Goal: Information Seeking & Learning: Learn about a topic

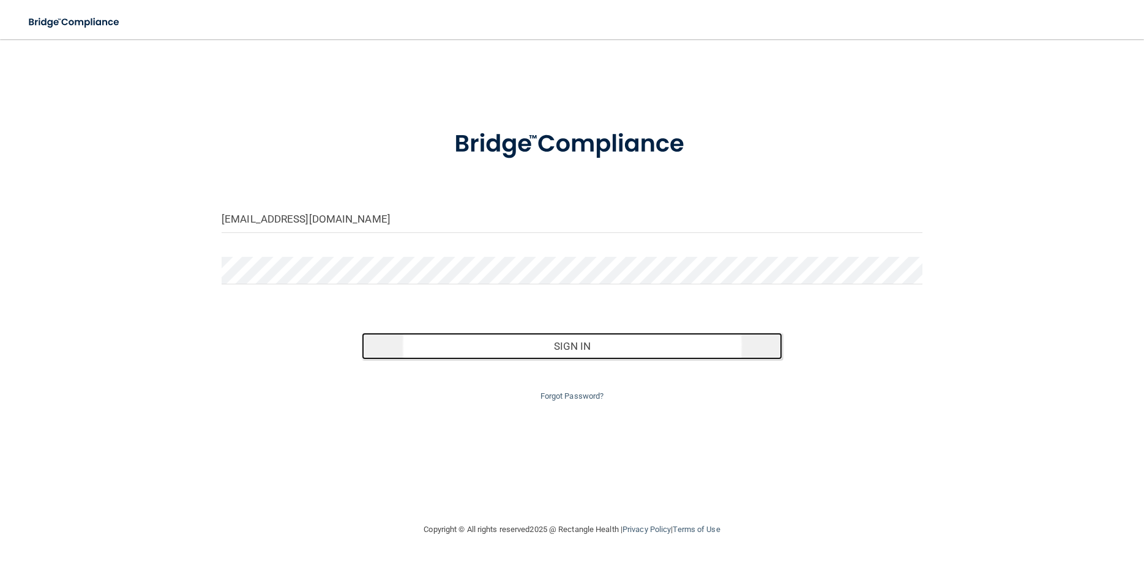
click at [569, 351] on button "Sign In" at bounding box center [572, 346] width 420 height 27
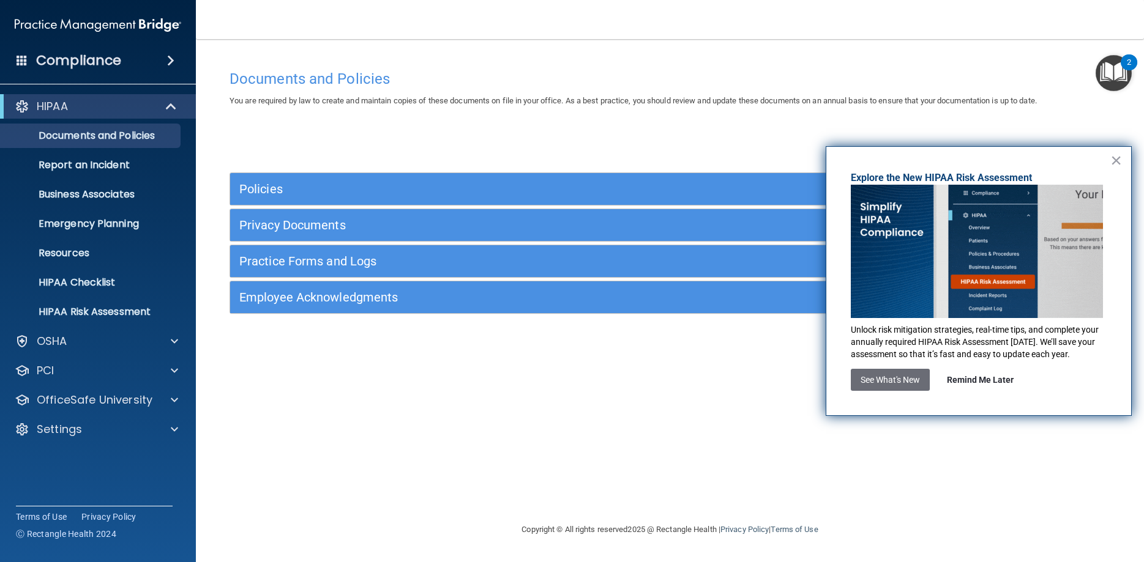
click at [995, 375] on button "Remind Me Later" at bounding box center [980, 380] width 86 height 22
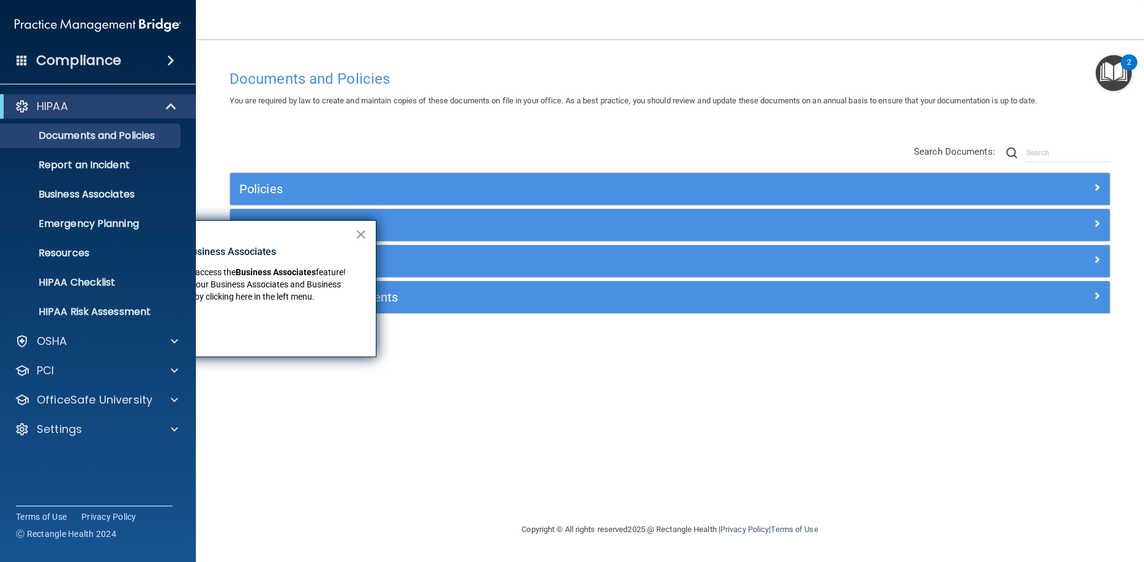
click at [369, 408] on div "Documents and Policies You are required by law to create and maintain copies of…" at bounding box center [669, 293] width 899 height 459
click at [362, 233] on button "×" at bounding box center [361, 235] width 12 height 20
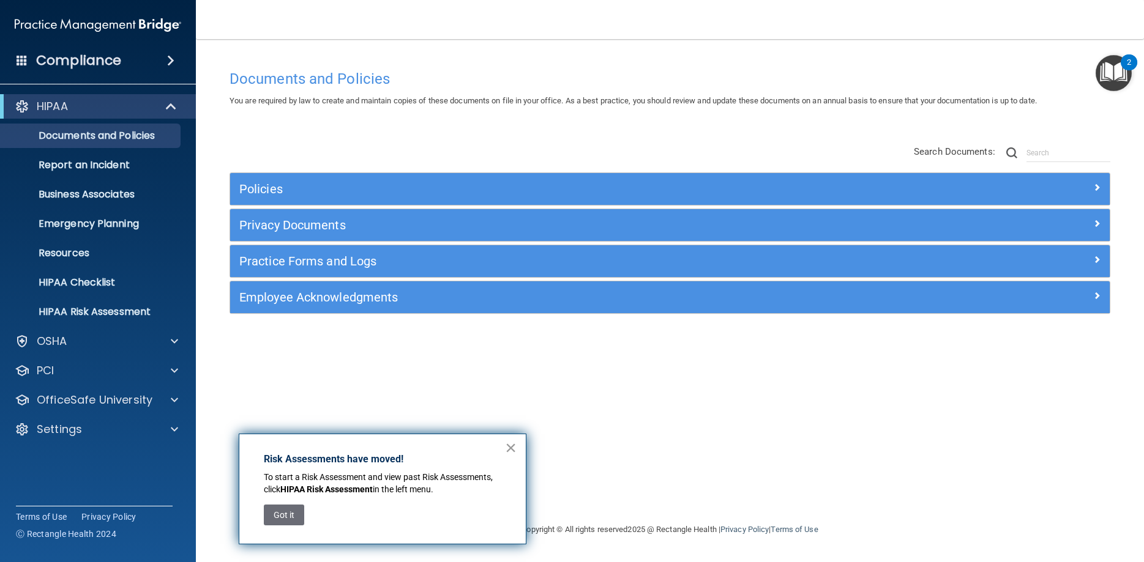
click at [512, 445] on button "×" at bounding box center [511, 448] width 12 height 20
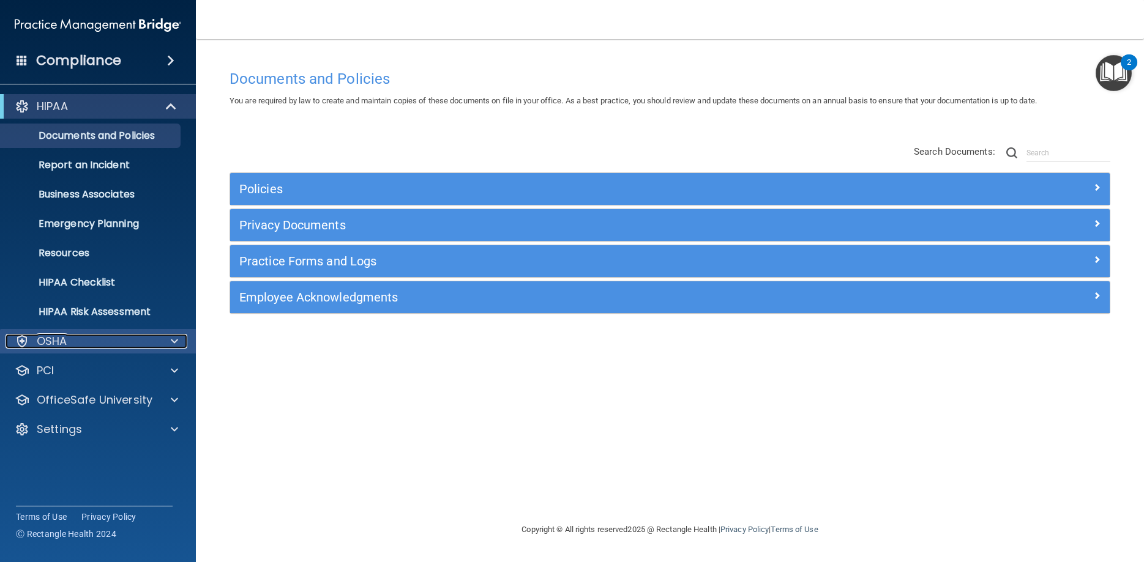
click at [173, 343] on span at bounding box center [174, 341] width 7 height 15
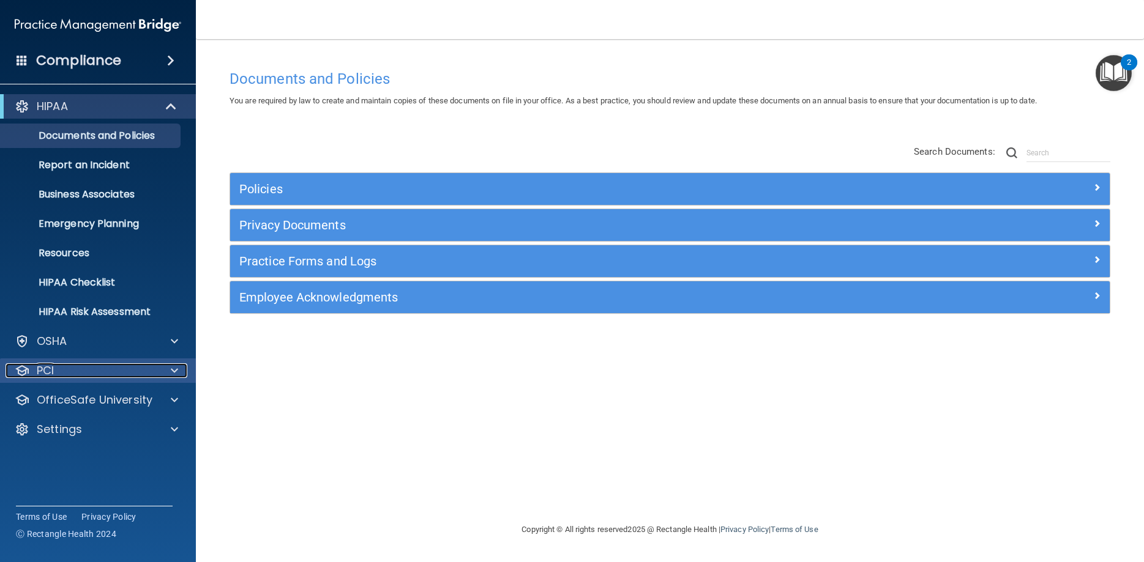
click at [179, 370] on div at bounding box center [172, 370] width 31 height 15
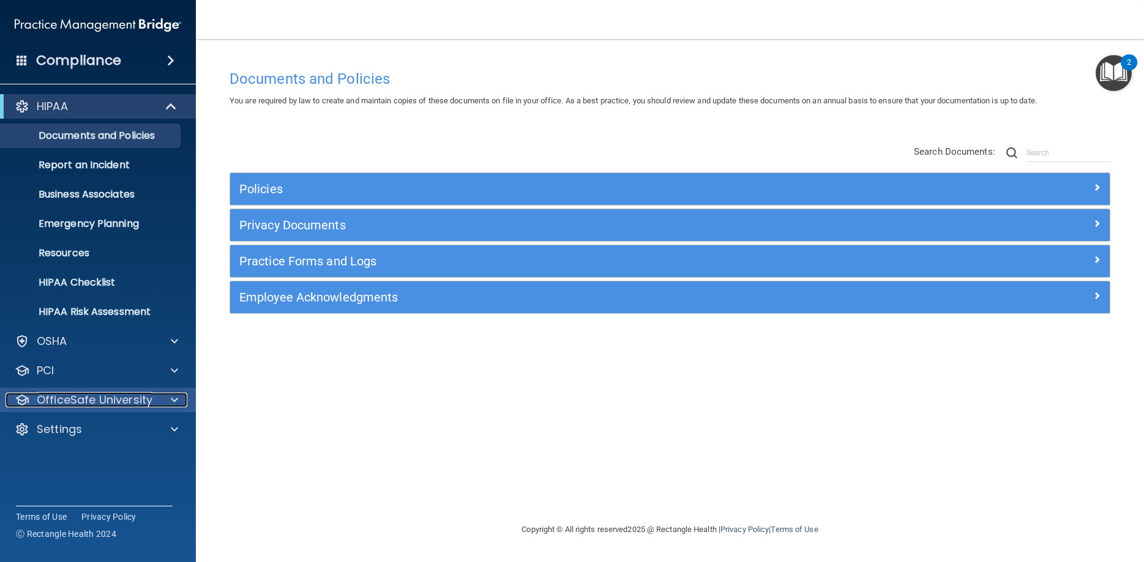
click at [178, 401] on div at bounding box center [172, 400] width 31 height 15
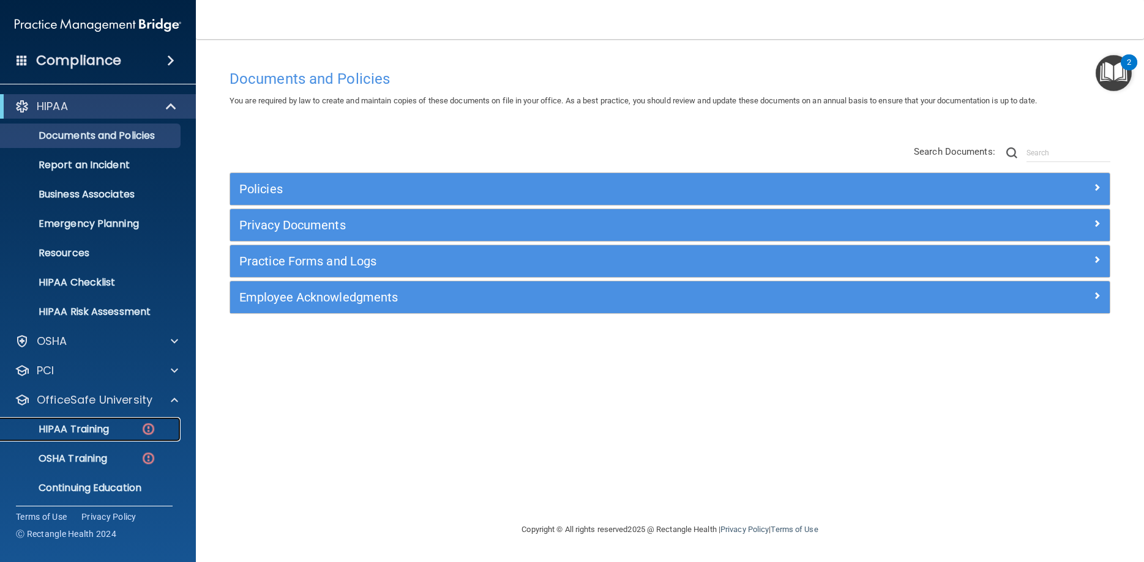
click at [97, 428] on p "HIPAA Training" at bounding box center [58, 429] width 101 height 12
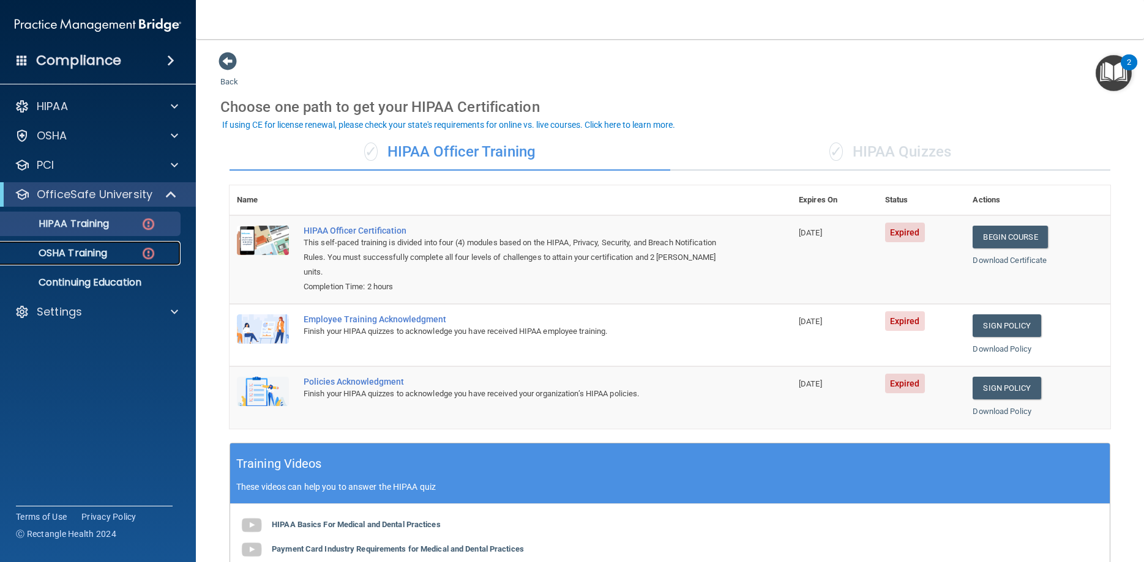
click at [149, 256] on img at bounding box center [148, 253] width 15 height 15
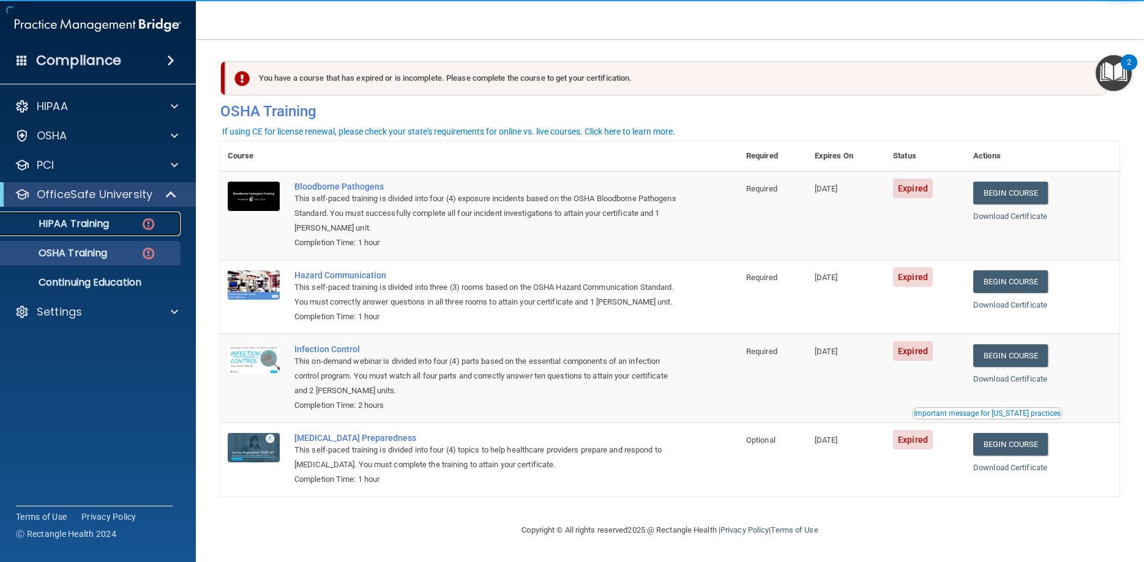
click at [143, 225] on img at bounding box center [148, 224] width 15 height 15
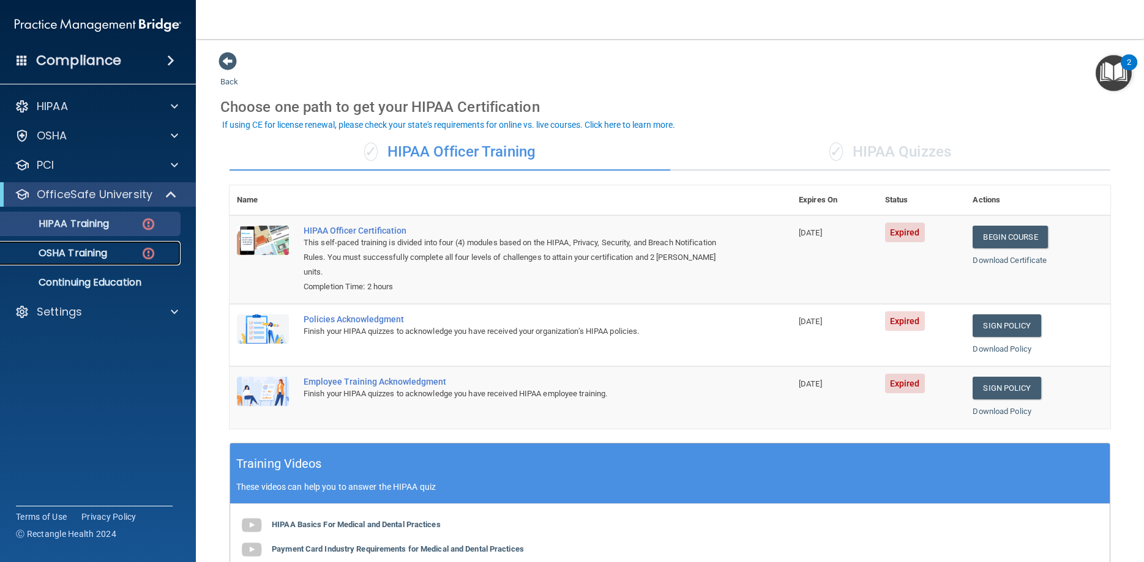
click at [96, 254] on p "OSHA Training" at bounding box center [57, 253] width 99 height 12
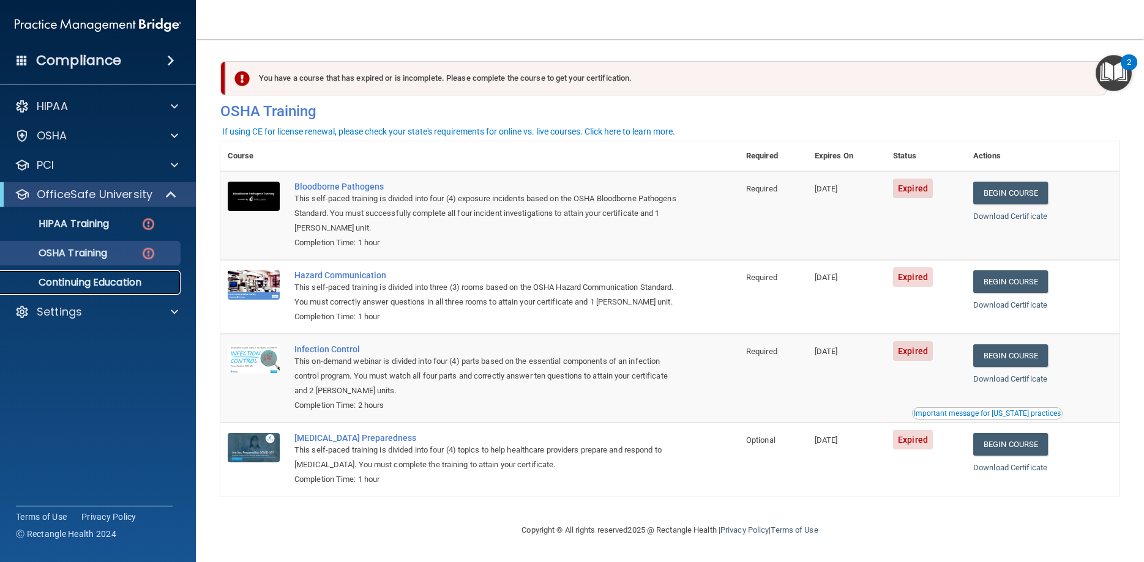
click at [98, 282] on p "Continuing Education" at bounding box center [91, 283] width 167 height 12
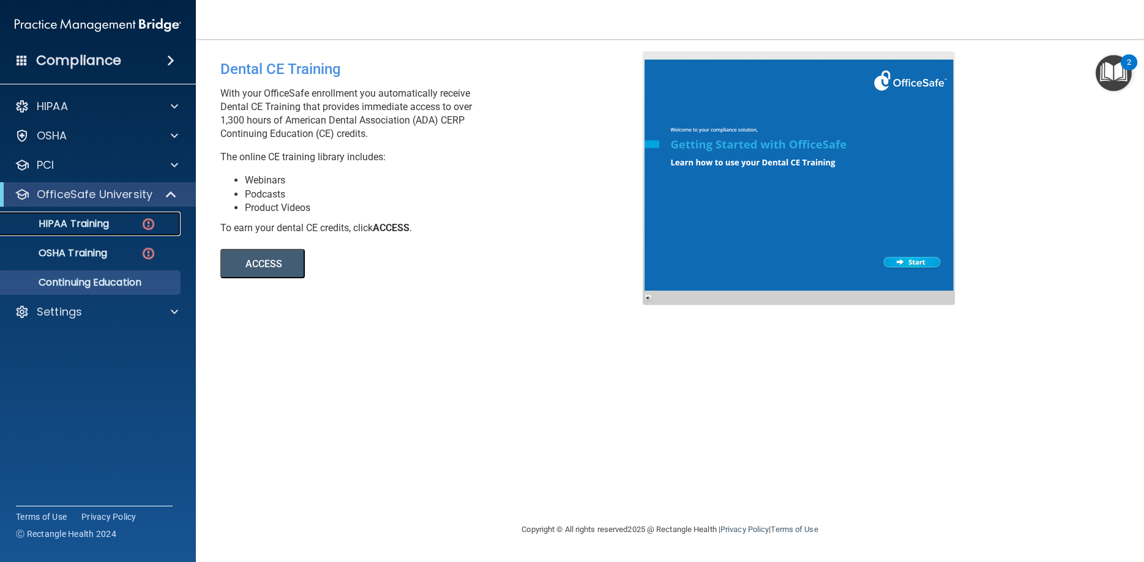
drag, startPoint x: 72, startPoint y: 218, endPoint x: 105, endPoint y: 195, distance: 39.9
click at [53, 221] on p "HIPAA Training" at bounding box center [58, 224] width 101 height 12
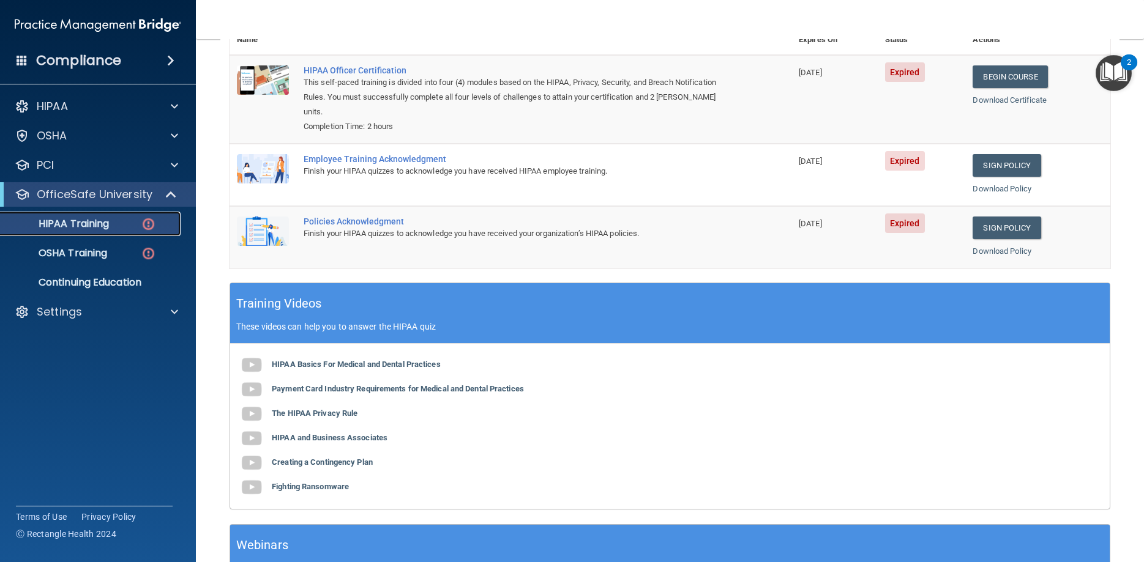
scroll to position [26, 0]
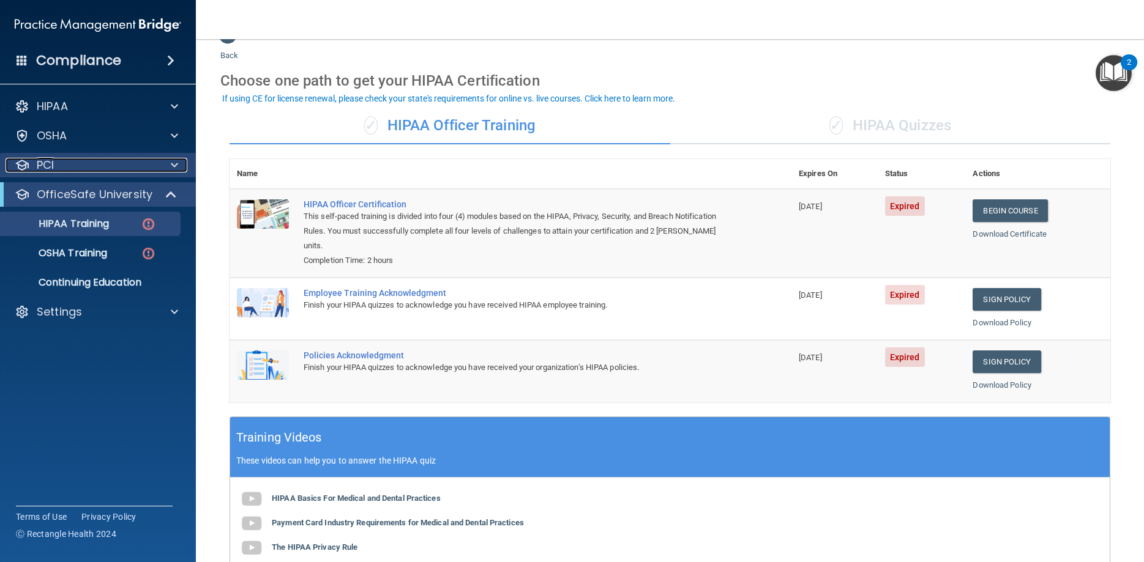
click at [163, 163] on div at bounding box center [172, 165] width 31 height 15
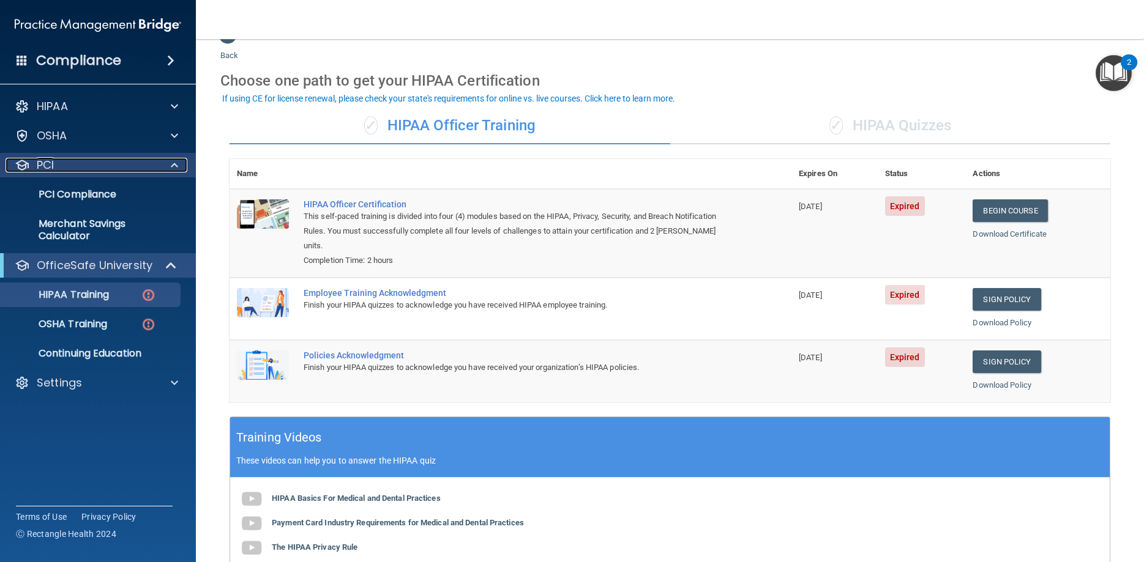
click at [166, 163] on div at bounding box center [172, 165] width 31 height 15
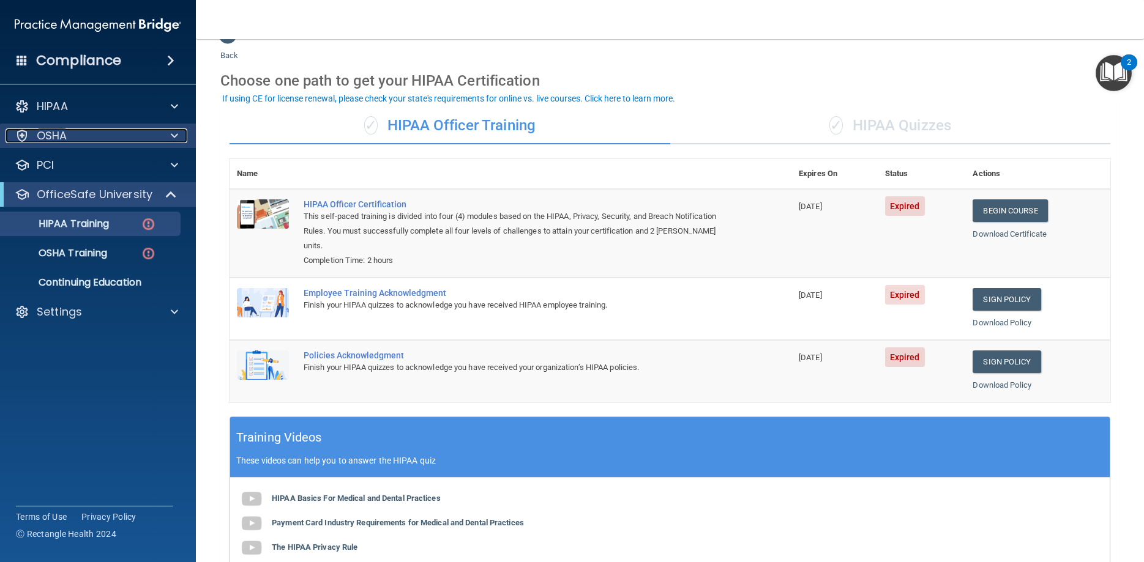
click at [173, 139] on span at bounding box center [174, 135] width 7 height 15
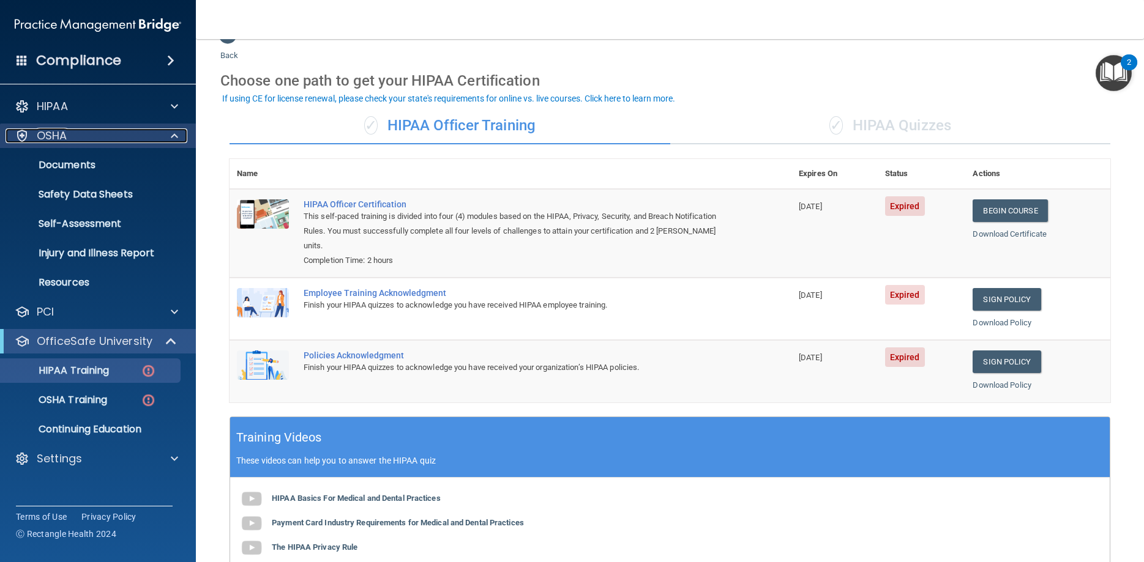
click at [173, 139] on span at bounding box center [174, 135] width 7 height 15
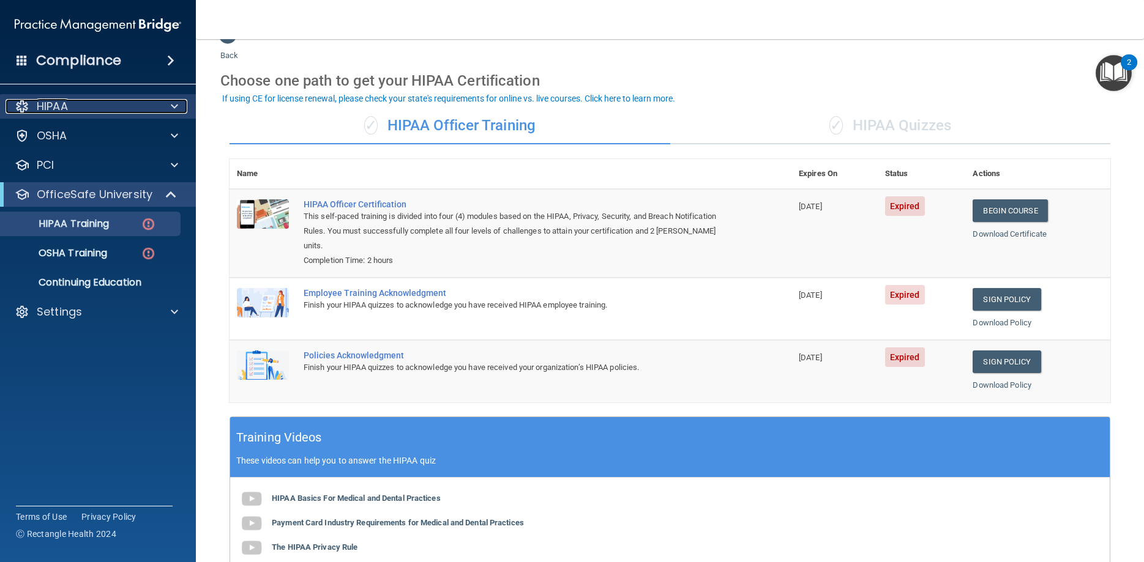
click at [176, 101] on span at bounding box center [174, 106] width 7 height 15
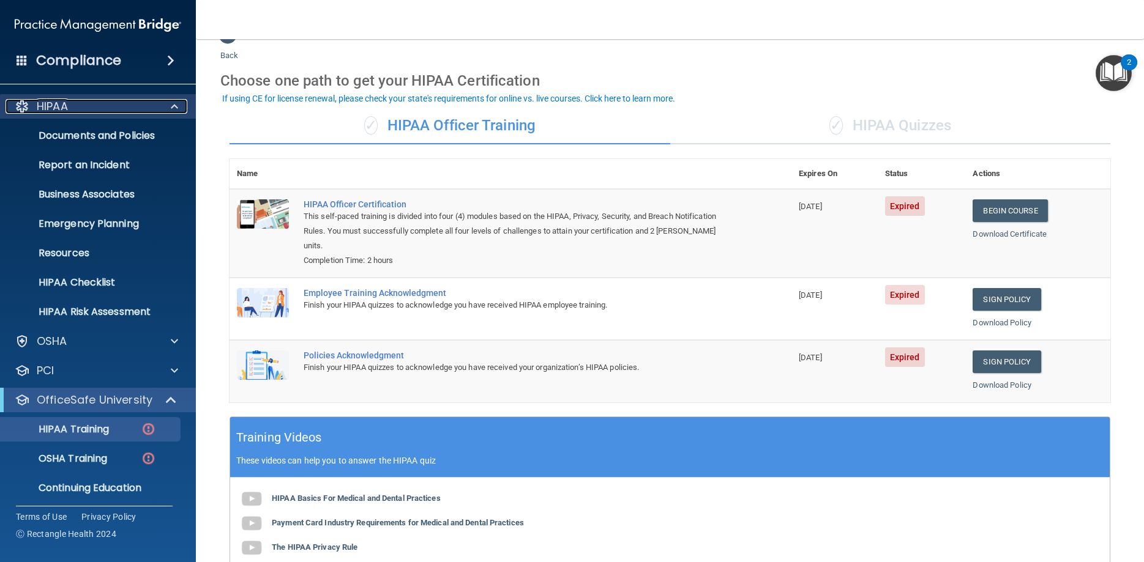
click at [177, 105] on span at bounding box center [174, 106] width 7 height 15
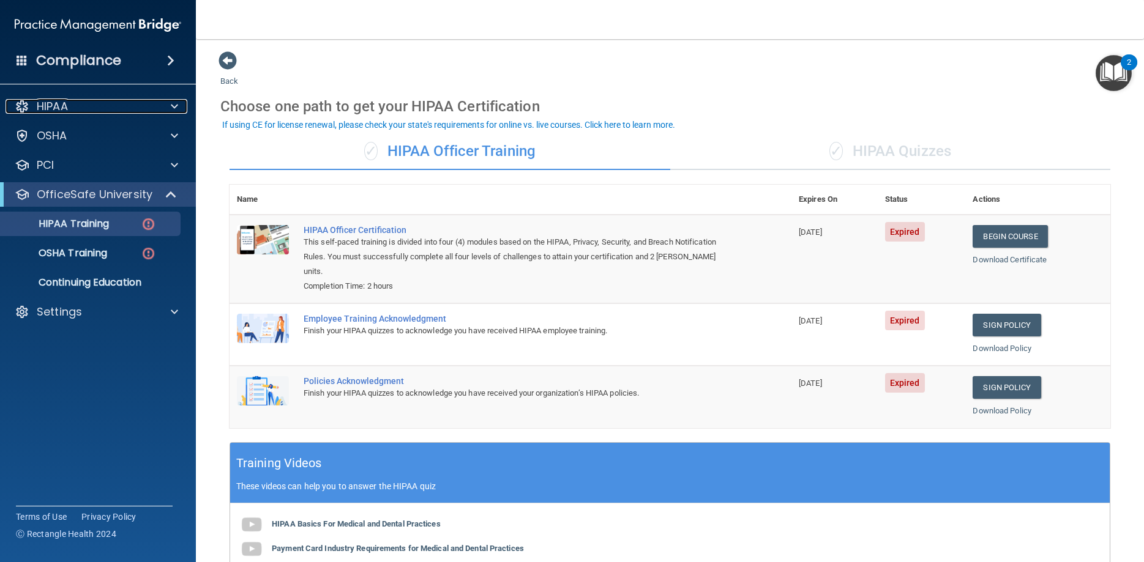
scroll to position [0, 0]
click at [181, 314] on div at bounding box center [172, 312] width 31 height 15
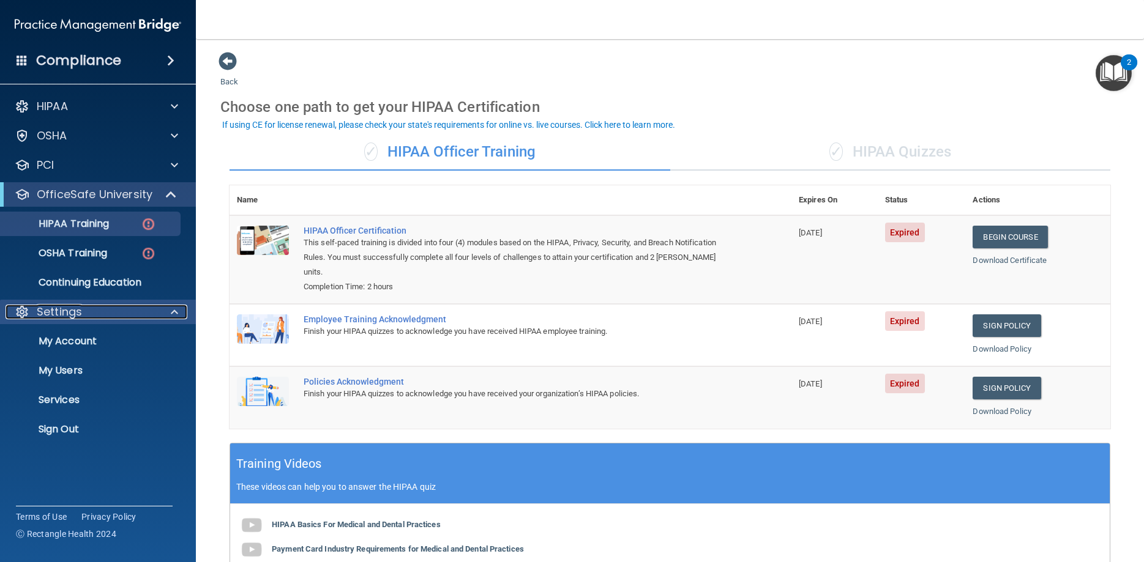
click at [181, 311] on div at bounding box center [172, 312] width 31 height 15
click at [61, 403] on p "Services" at bounding box center [91, 400] width 167 height 12
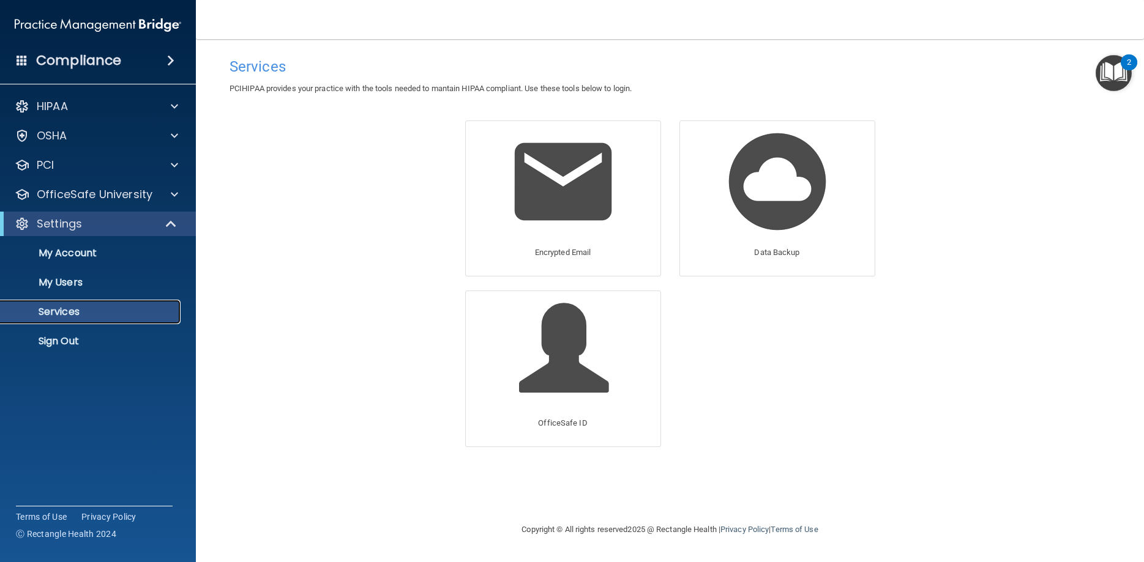
click at [119, 311] on p "Services" at bounding box center [91, 312] width 167 height 12
click at [110, 252] on p "My Account" at bounding box center [91, 253] width 167 height 12
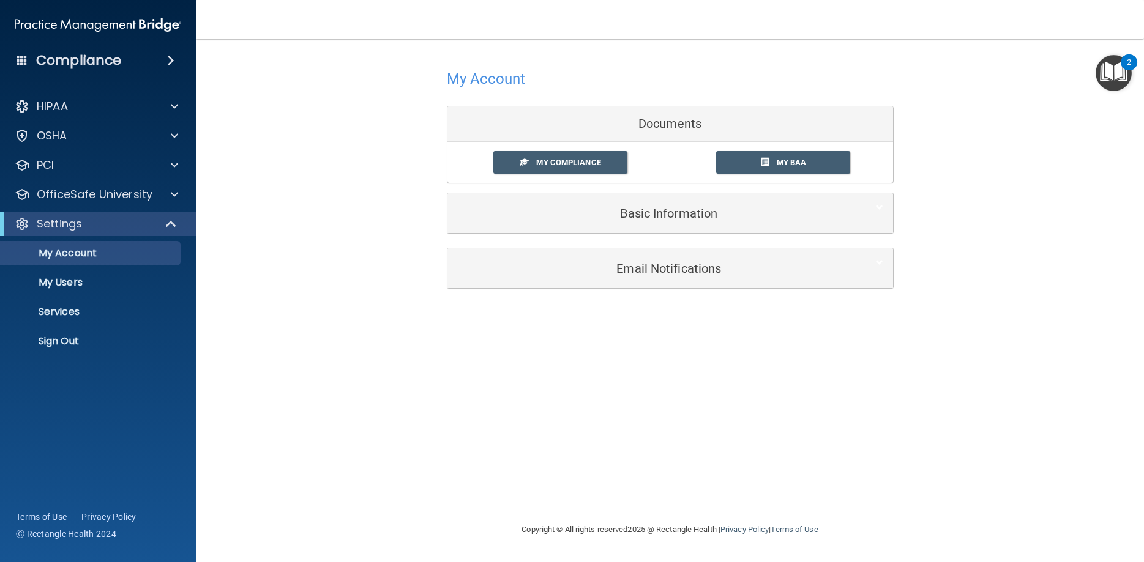
click at [132, 60] on div "Compliance" at bounding box center [98, 60] width 196 height 27
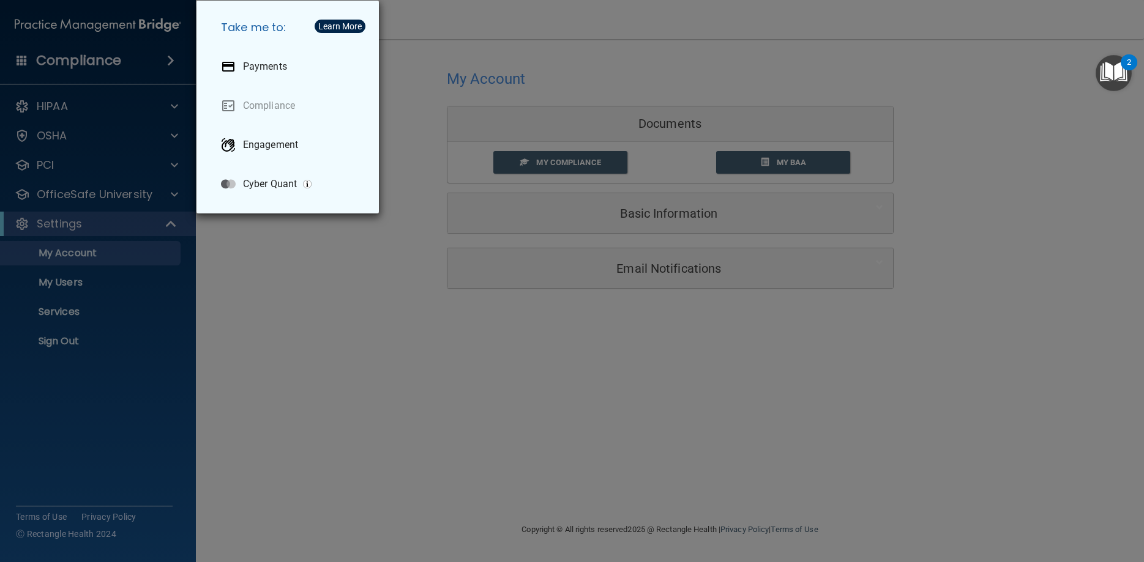
click at [139, 319] on div "Take me to: Payments Compliance Engagement Cyber Quant" at bounding box center [572, 281] width 1144 height 562
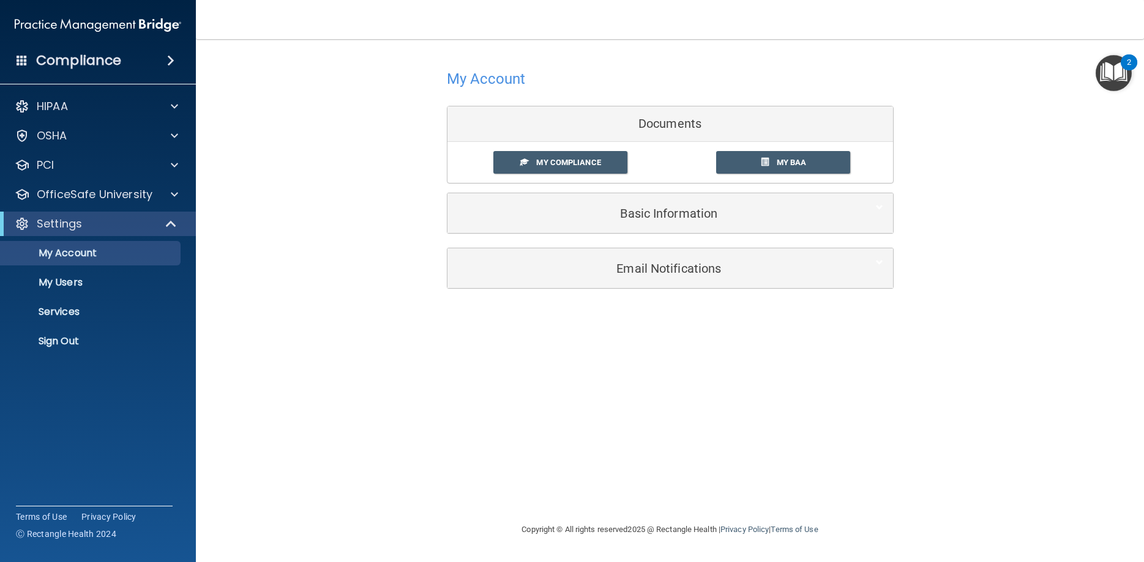
click at [21, 61] on span at bounding box center [22, 59] width 11 height 11
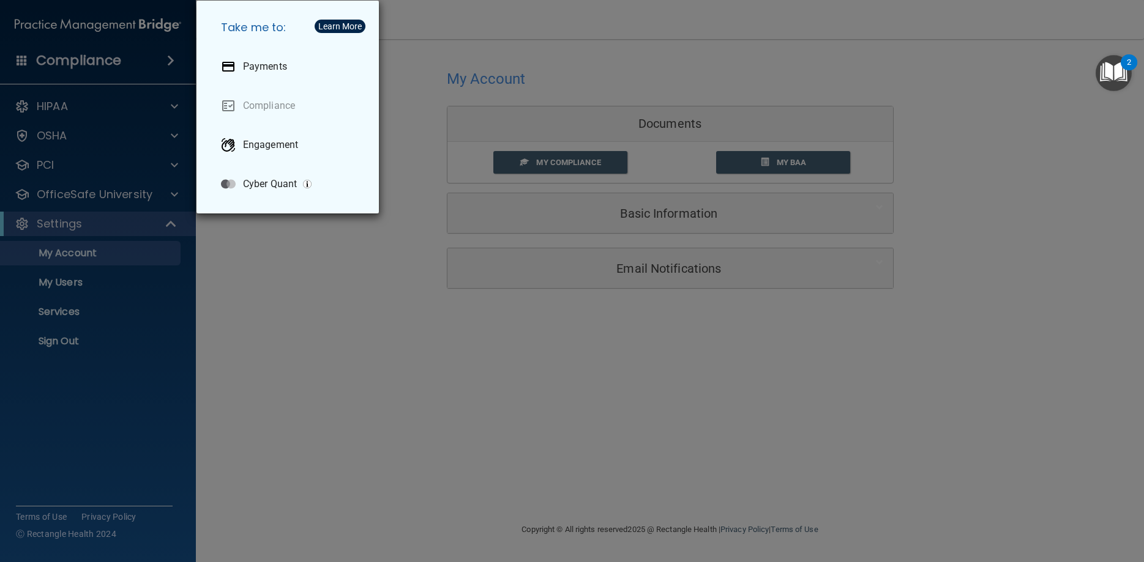
click at [21, 61] on div "Take me to: Payments Compliance Engagement Cyber Quant" at bounding box center [572, 281] width 1144 height 562
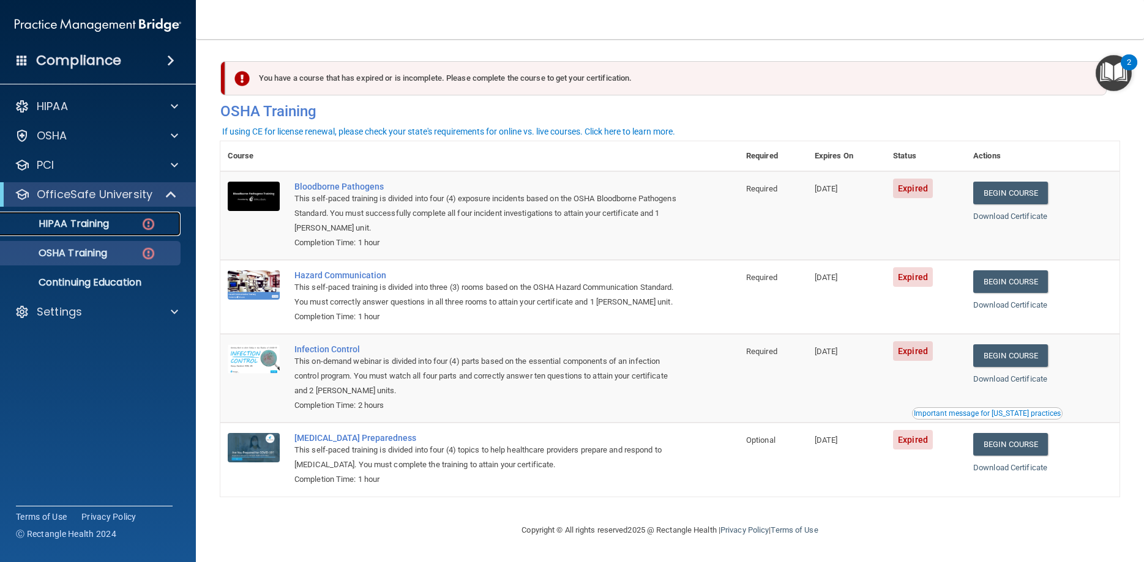
click at [94, 223] on p "HIPAA Training" at bounding box center [58, 224] width 101 height 12
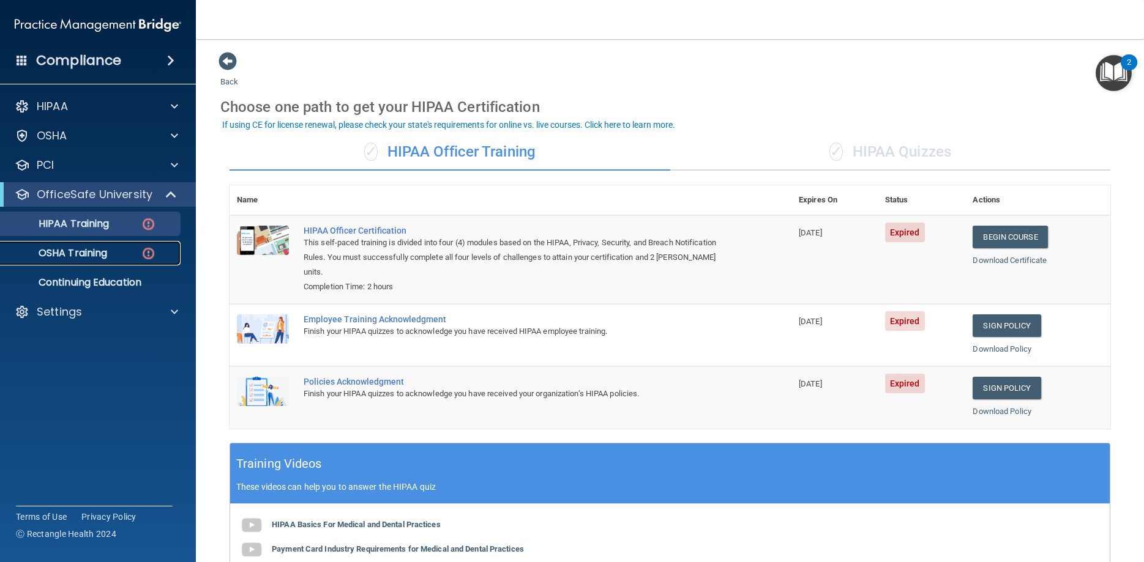
click at [96, 259] on p "OSHA Training" at bounding box center [57, 253] width 99 height 12
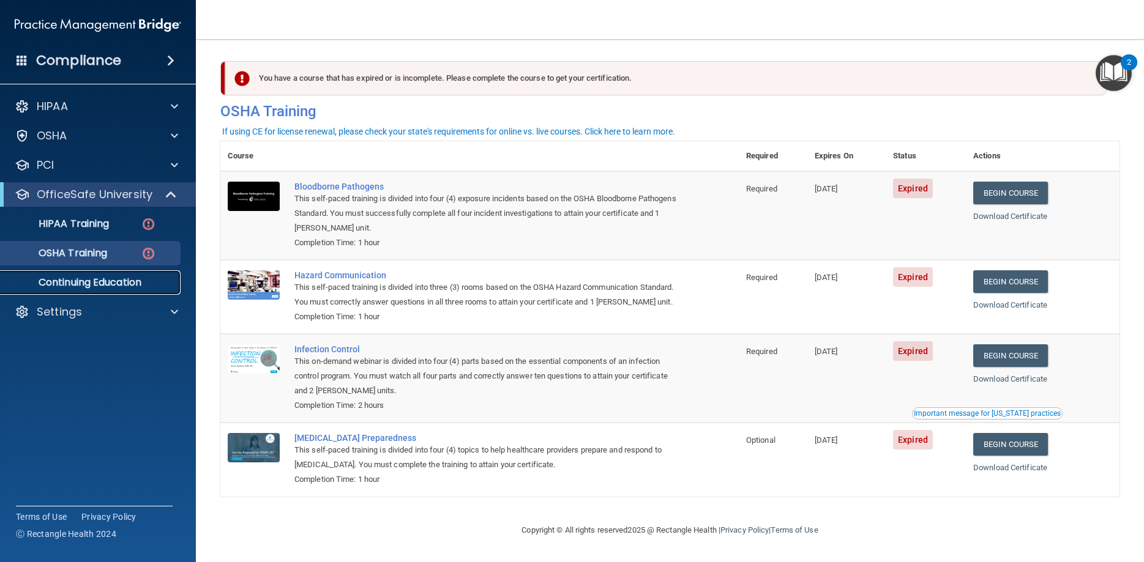
click at [96, 283] on p "Continuing Education" at bounding box center [91, 283] width 167 height 12
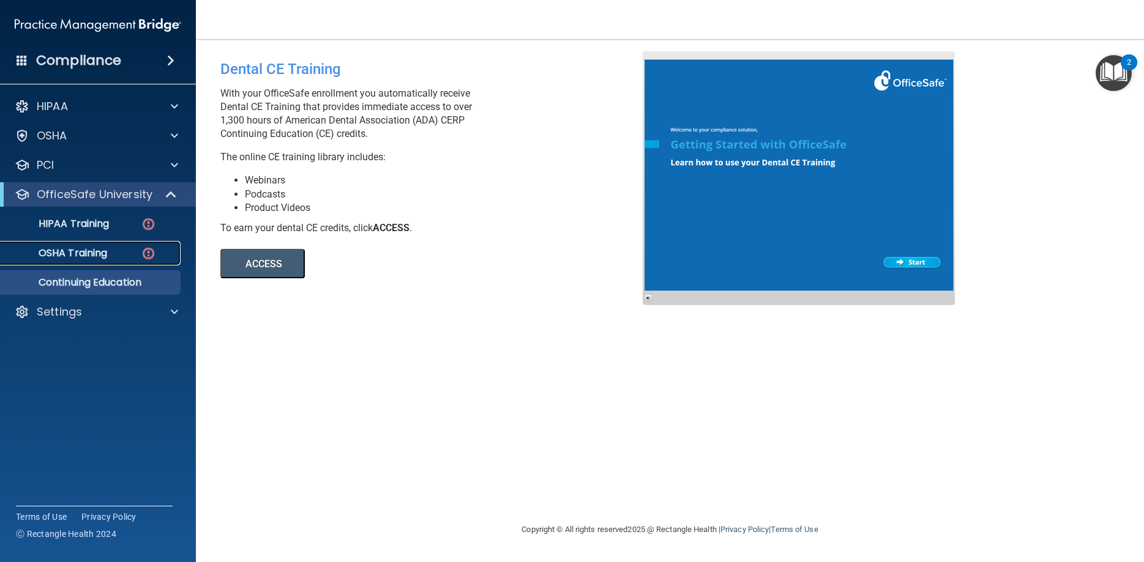
click at [89, 253] on p "OSHA Training" at bounding box center [57, 253] width 99 height 12
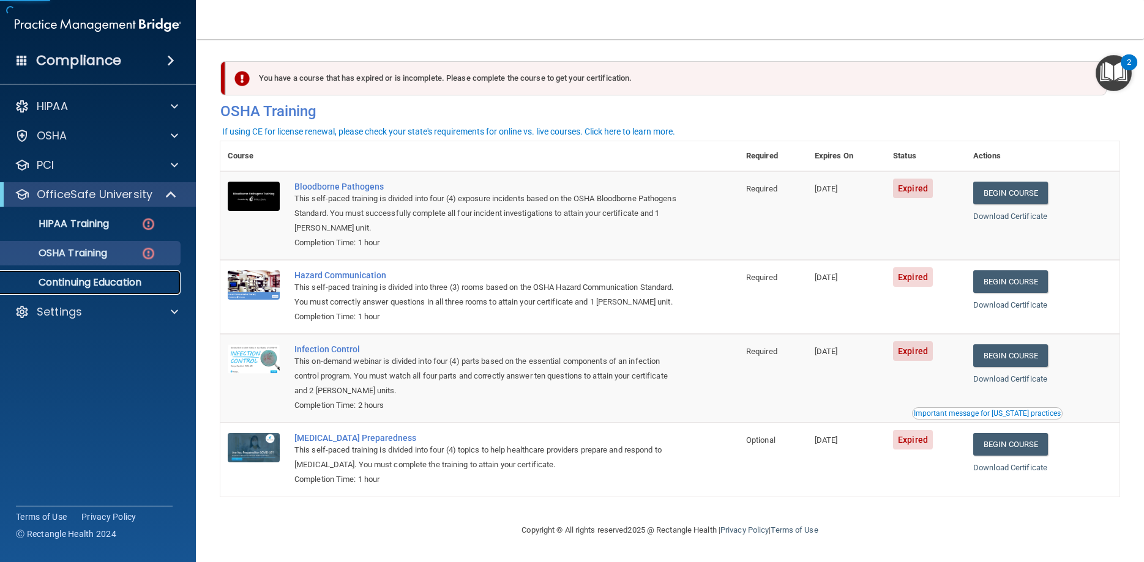
click at [92, 279] on p "Continuing Education" at bounding box center [91, 283] width 167 height 12
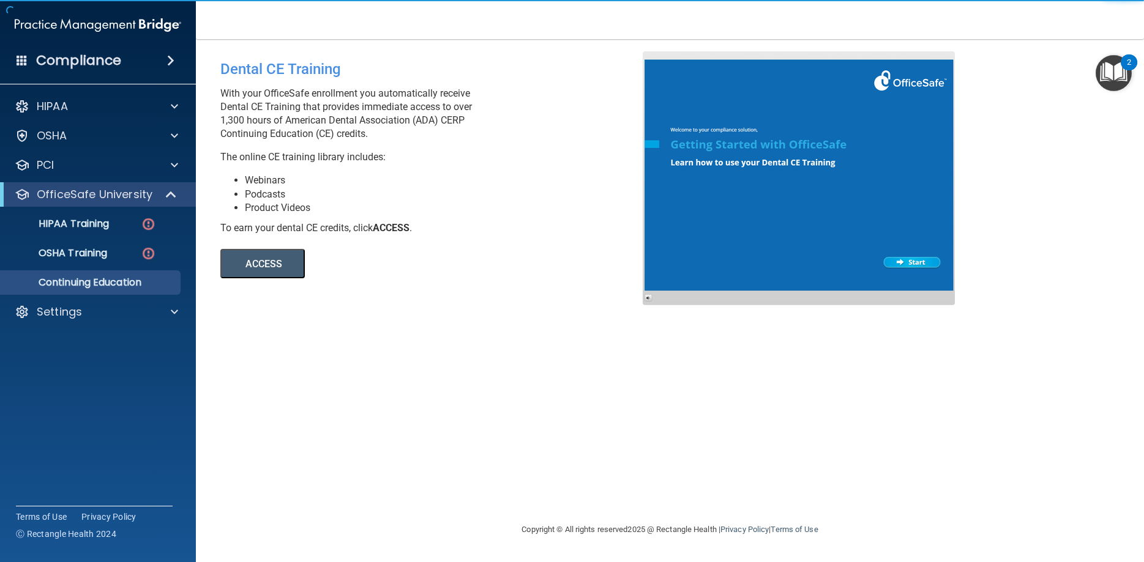
click at [251, 271] on button "ACCESS" at bounding box center [262, 263] width 84 height 29
